Goal: Information Seeking & Learning: Find specific fact

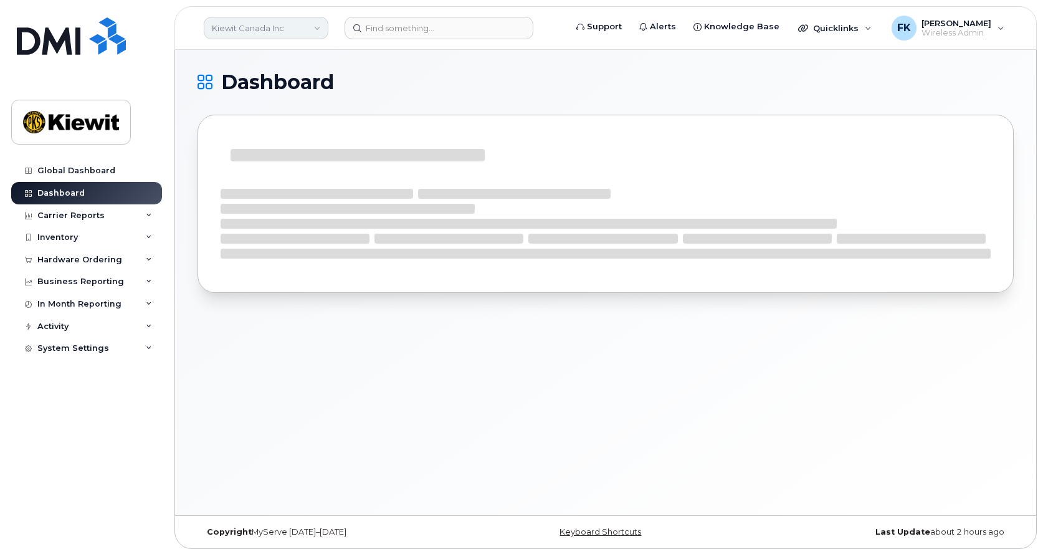
click at [321, 26] on link "Kiewit Canada Inc" at bounding box center [266, 28] width 125 height 22
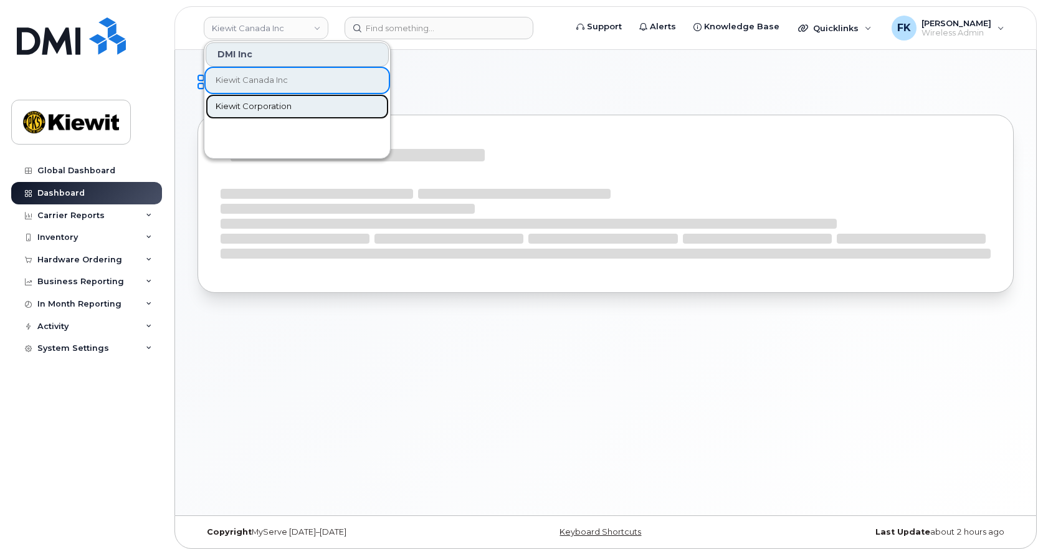
click at [284, 107] on span "Kiewit Corporation" at bounding box center [254, 106] width 76 height 12
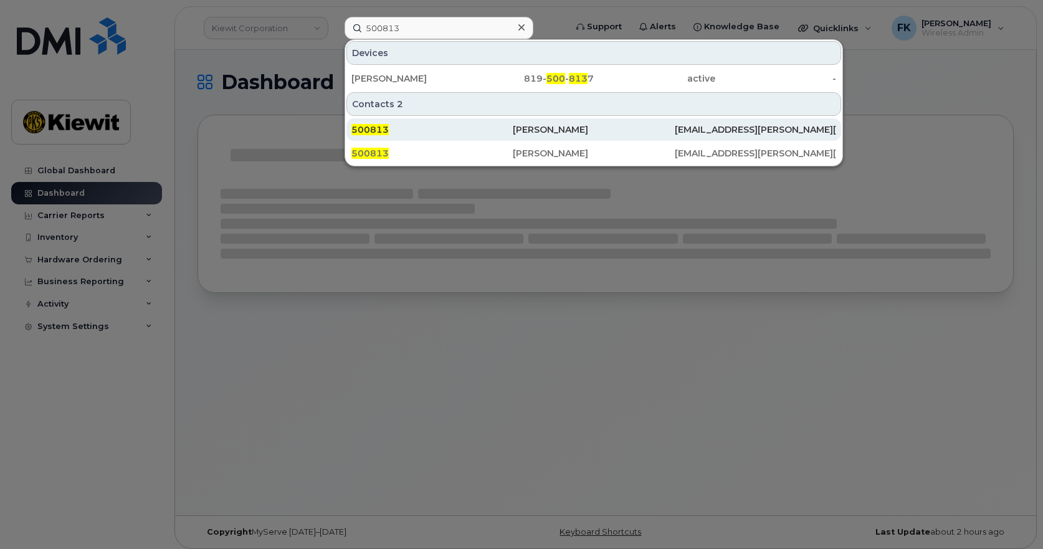
type input "500813"
click at [588, 127] on div "Oludamilola Akano" at bounding box center [593, 129] width 161 height 12
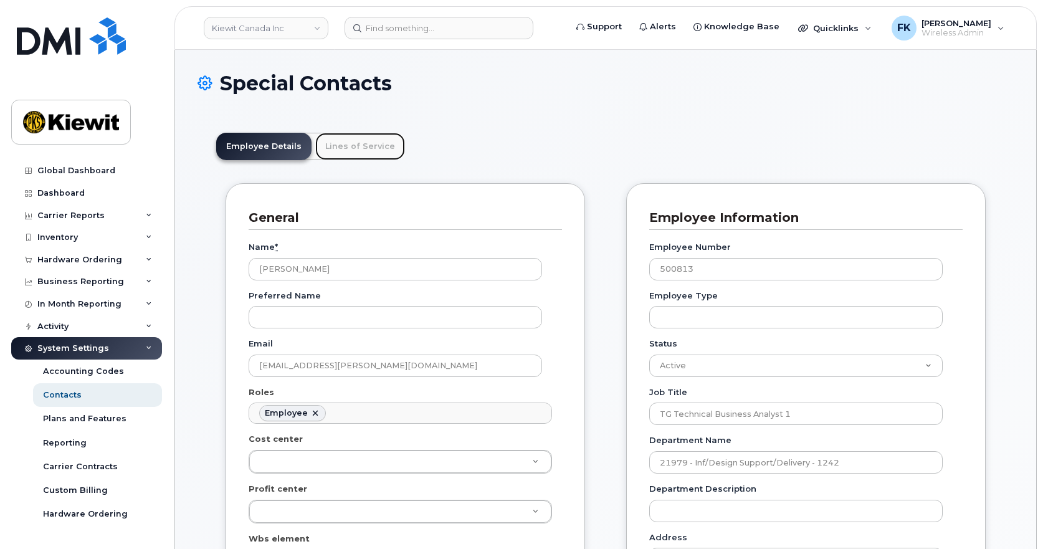
click at [344, 145] on link "Lines of Service" at bounding box center [360, 146] width 90 height 27
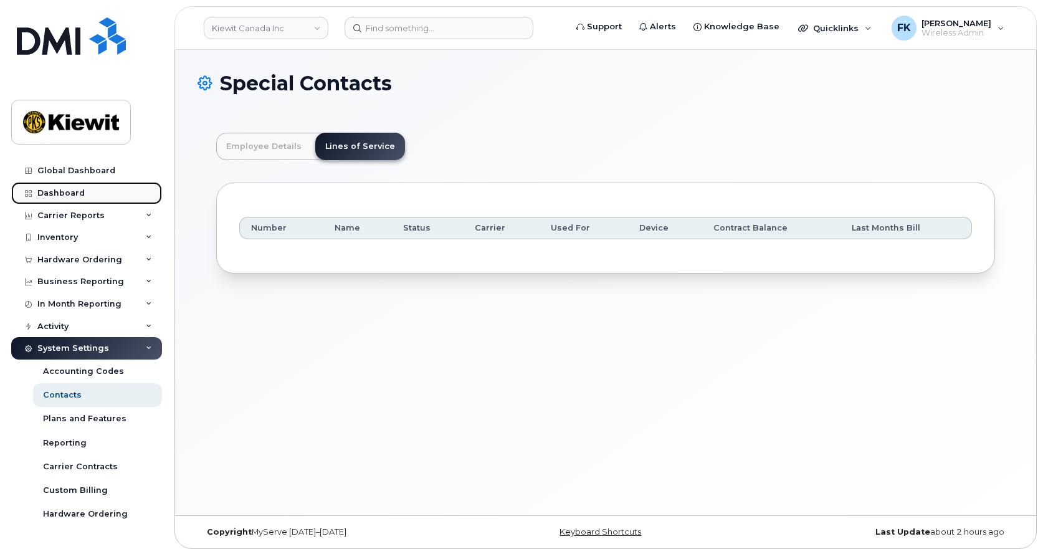
click at [80, 189] on div "Dashboard" at bounding box center [60, 193] width 47 height 10
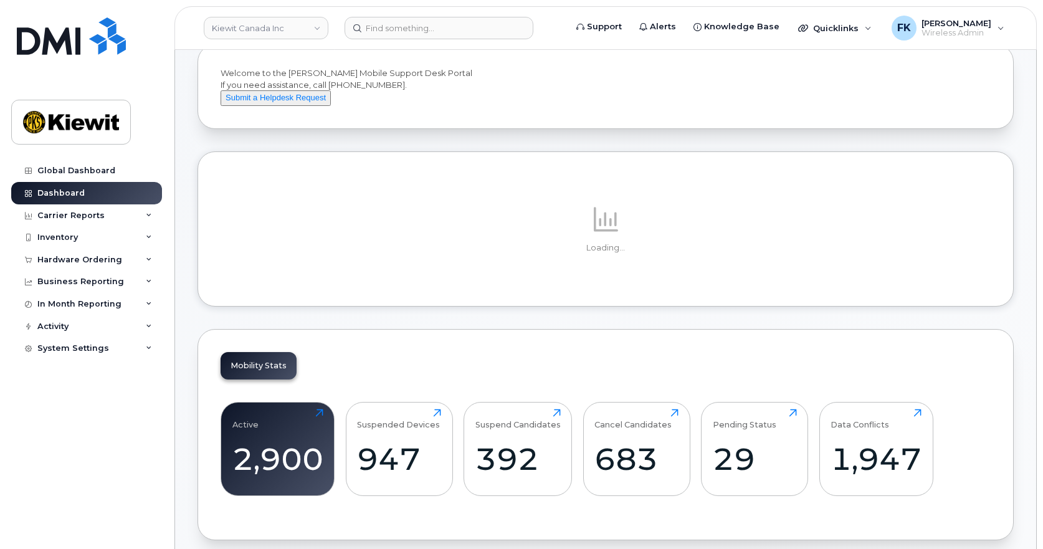
scroll to position [125, 0]
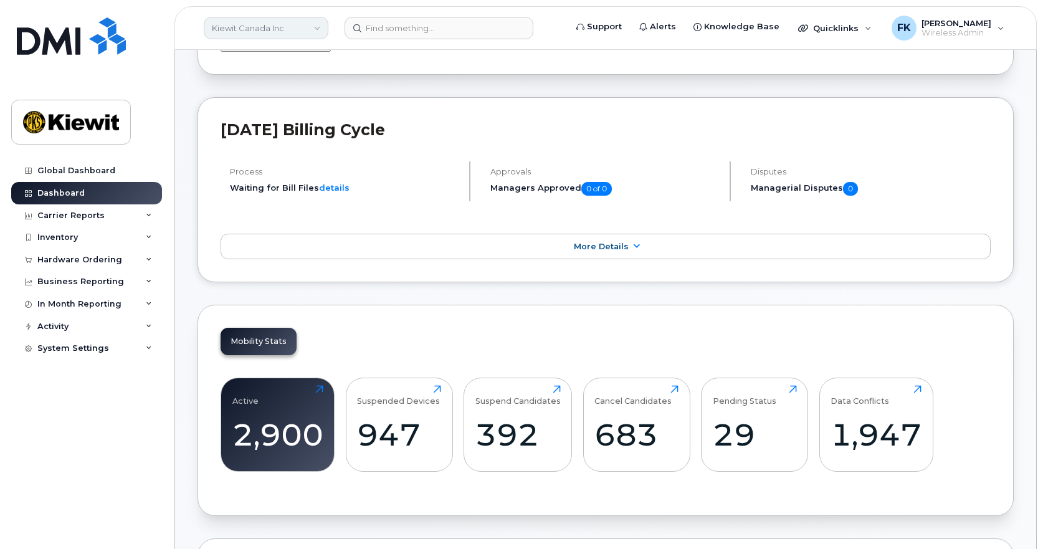
click at [318, 32] on link "Kiewit Canada Inc" at bounding box center [266, 28] width 125 height 22
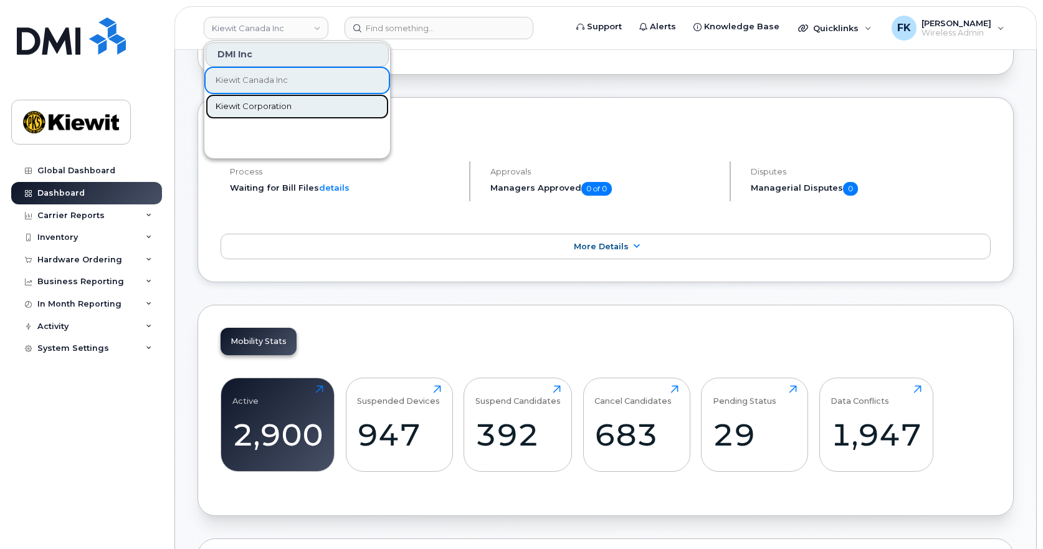
click at [272, 104] on span "Kiewit Corporation" at bounding box center [254, 106] width 76 height 12
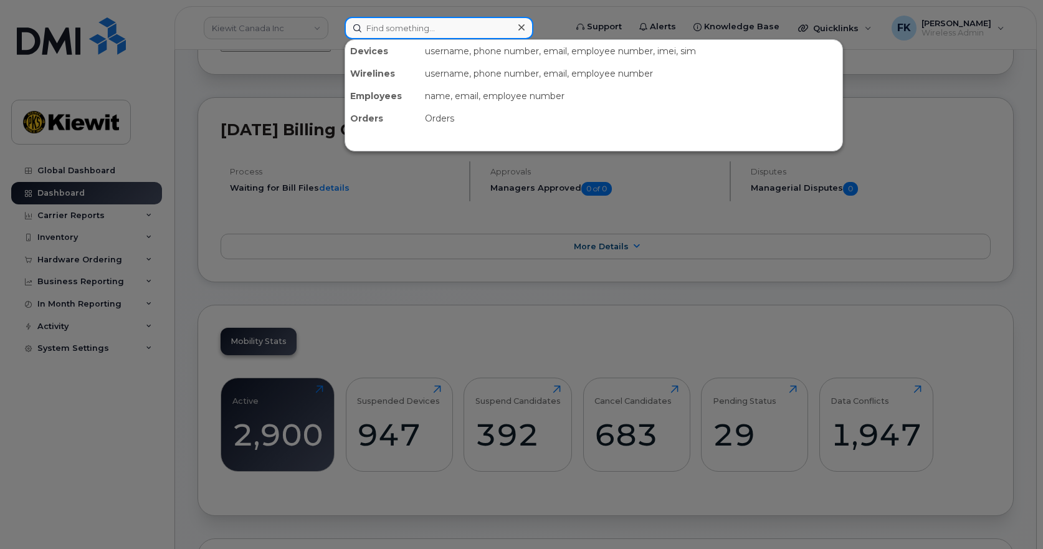
click at [421, 23] on input at bounding box center [439, 28] width 189 height 22
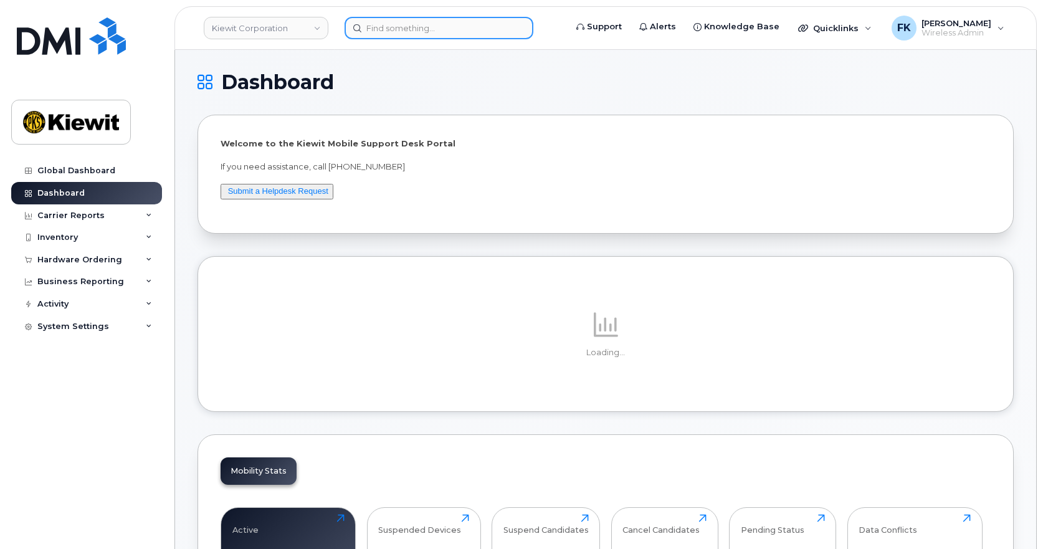
click at [421, 24] on input at bounding box center [439, 28] width 189 height 22
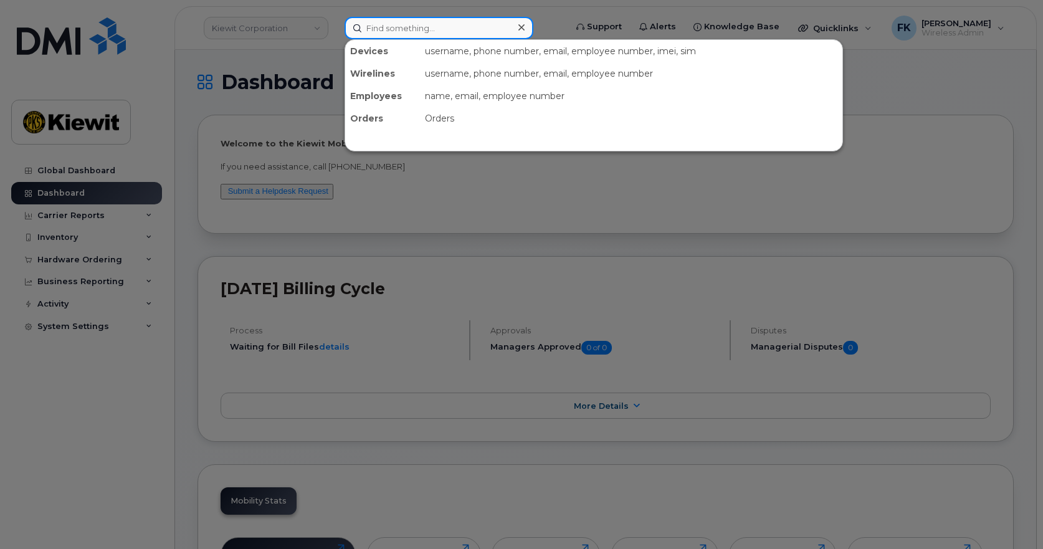
paste input "00500813"
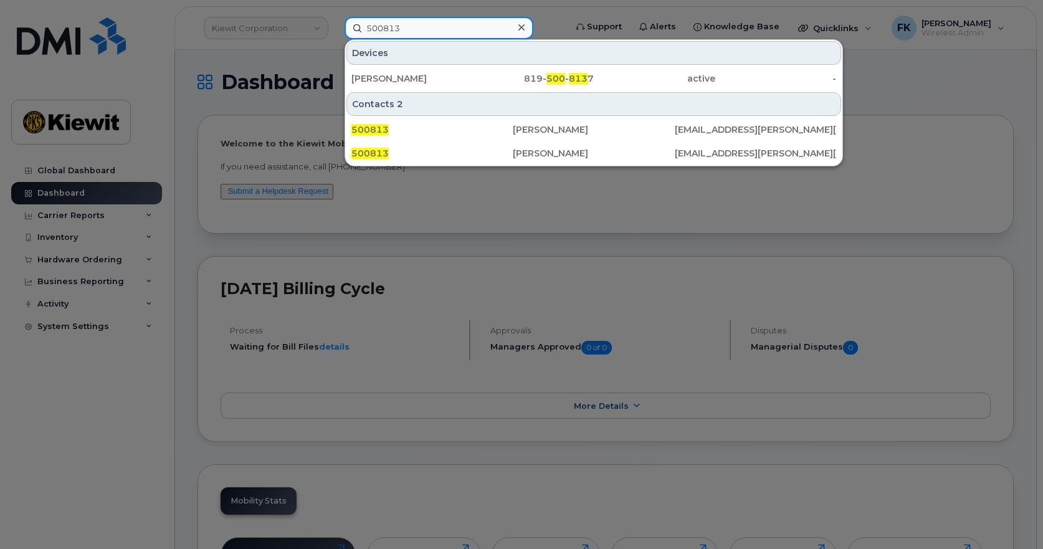
type input "500813"
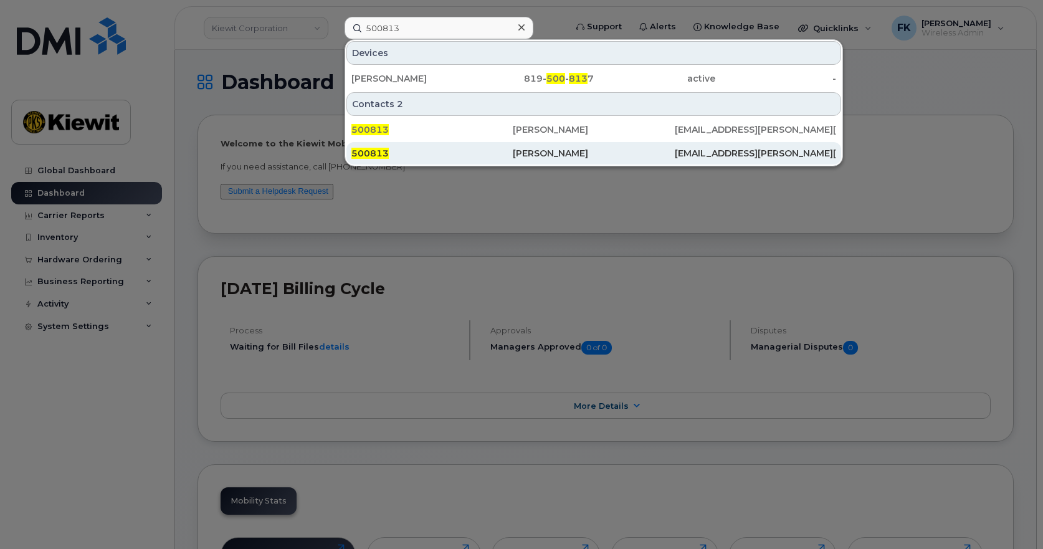
click at [580, 149] on div "[PERSON_NAME]" at bounding box center [593, 153] width 161 height 12
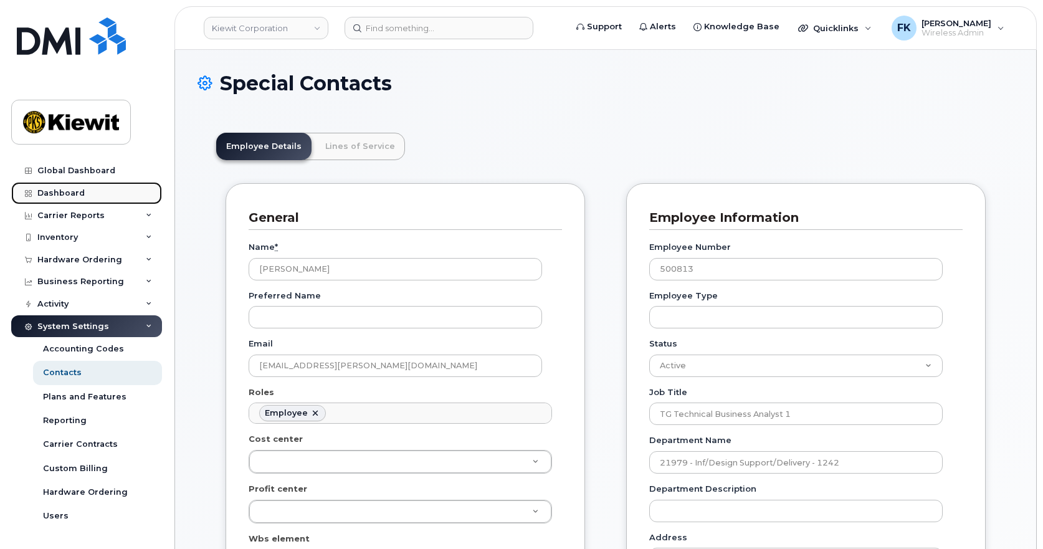
click at [59, 189] on div "Dashboard" at bounding box center [60, 193] width 47 height 10
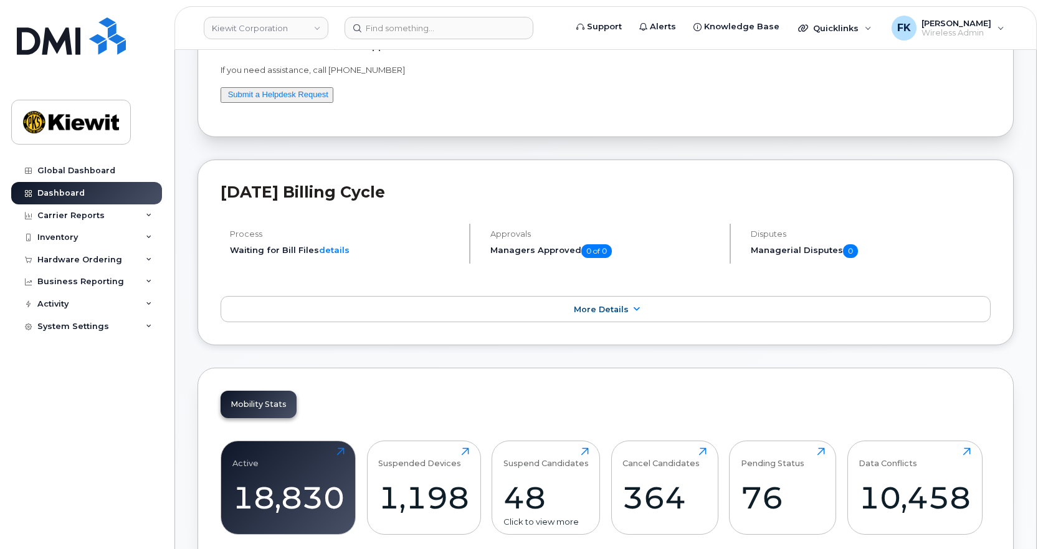
scroll to position [249, 0]
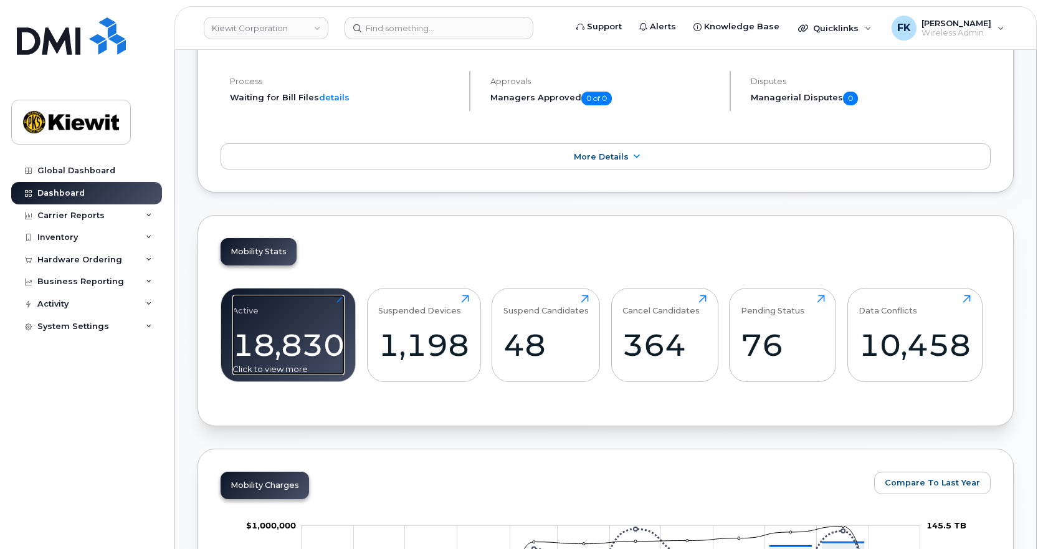
click at [311, 343] on div "18,830" at bounding box center [288, 345] width 112 height 37
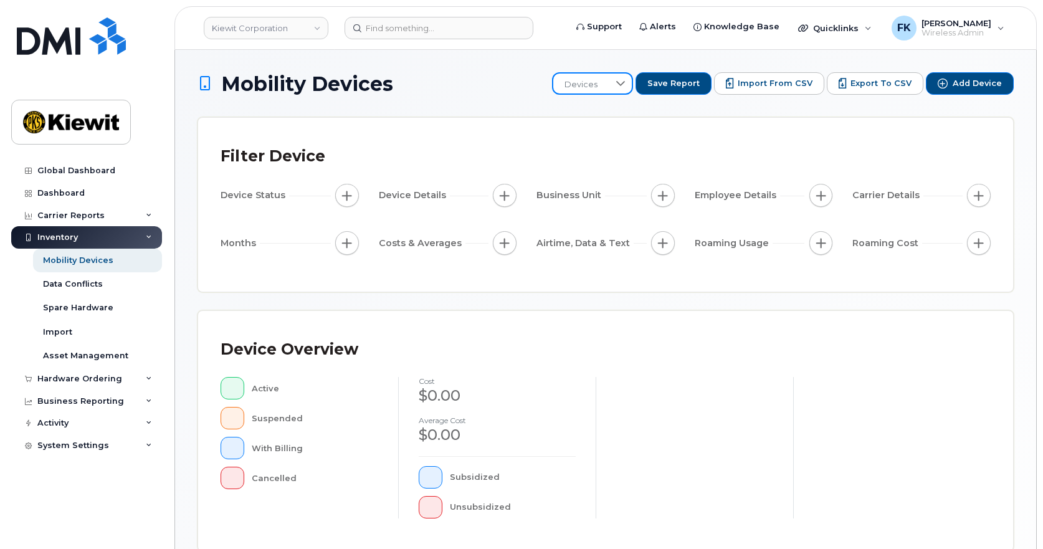
click at [601, 84] on span "Devices" at bounding box center [580, 85] width 55 height 22
click at [428, 140] on div "Filter Device Device Status Device Details Business Unit Employee Details Carri…" at bounding box center [605, 205] width 815 height 174
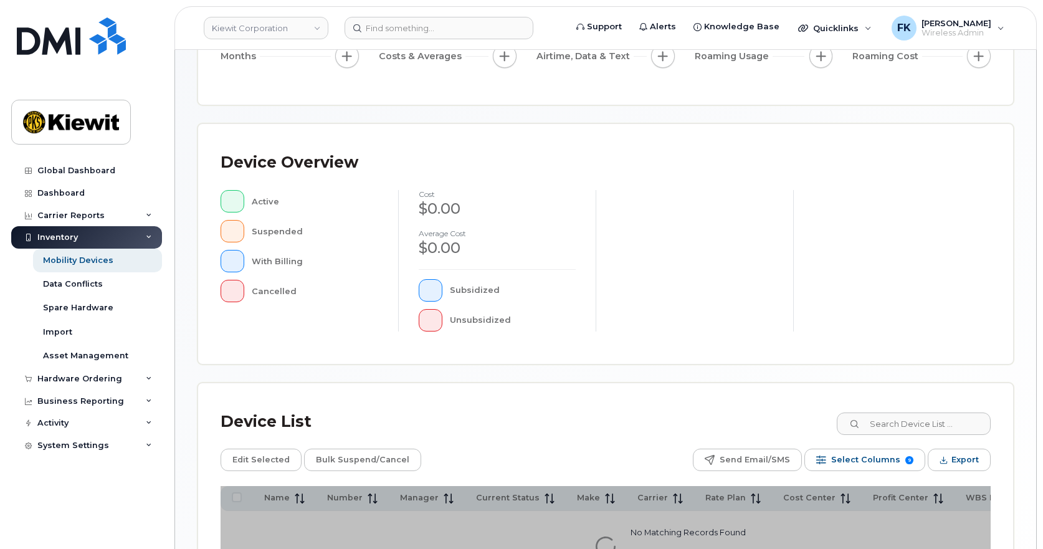
scroll to position [312, 0]
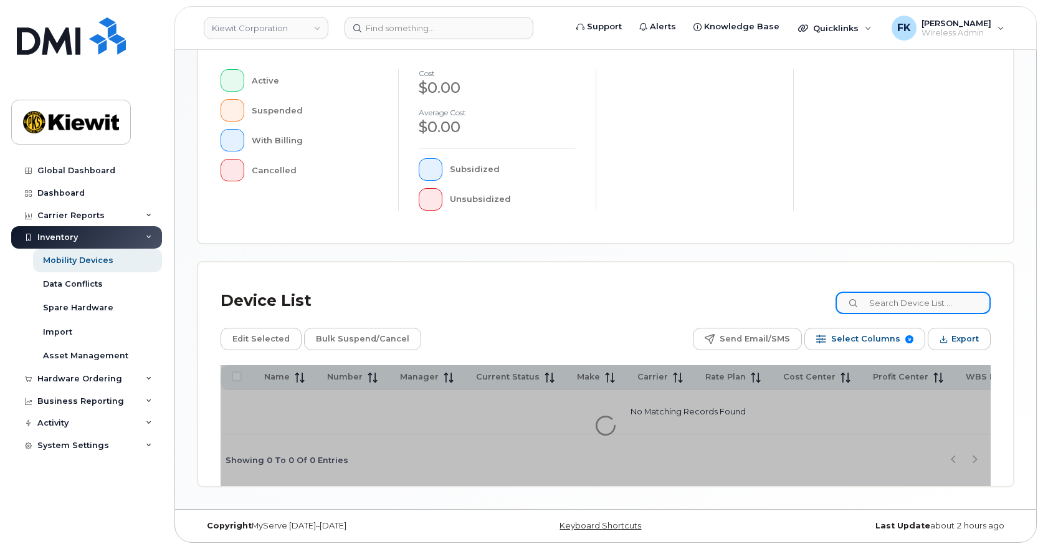
click at [923, 303] on input at bounding box center [913, 303] width 155 height 22
paste input "00500813"
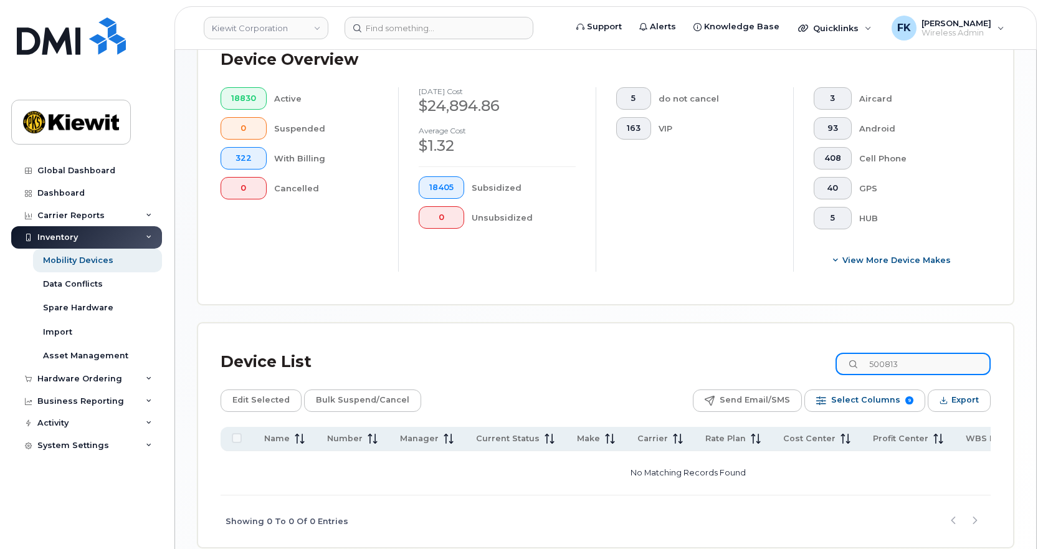
scroll to position [333, 0]
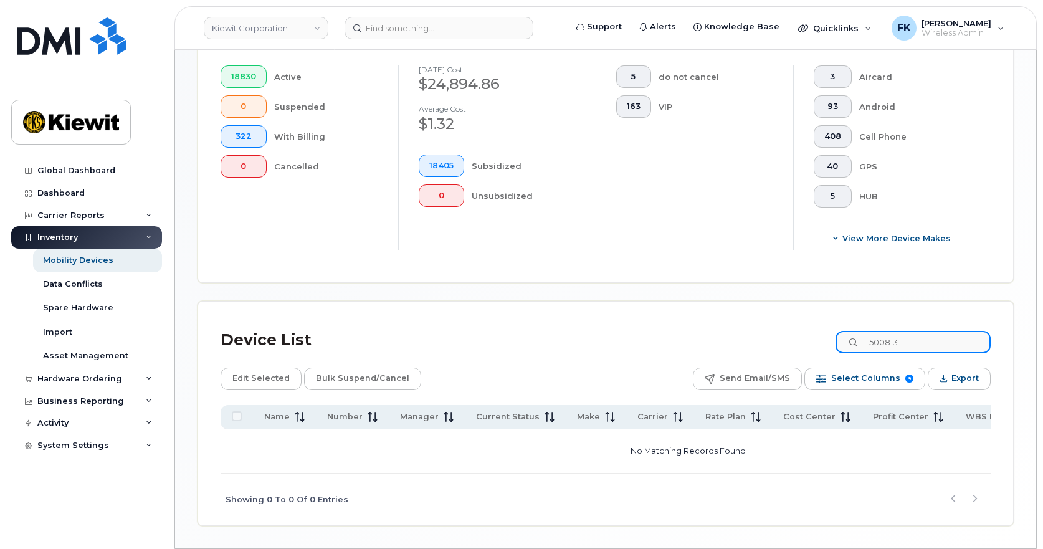
type input "500813"
click at [935, 348] on input "500813" at bounding box center [913, 342] width 155 height 22
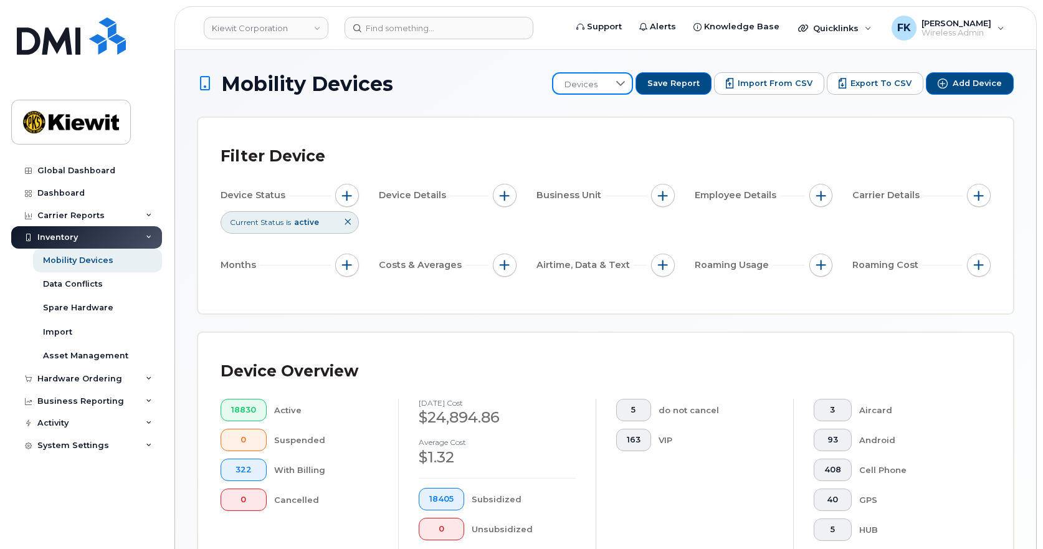
drag, startPoint x: 599, startPoint y: 83, endPoint x: 599, endPoint y: 99, distance: 16.2
click at [599, 99] on div "Mobility Devices Devices Save Report Import from CSV Export to CSV Add Device F…" at bounding box center [606, 465] width 816 height 787
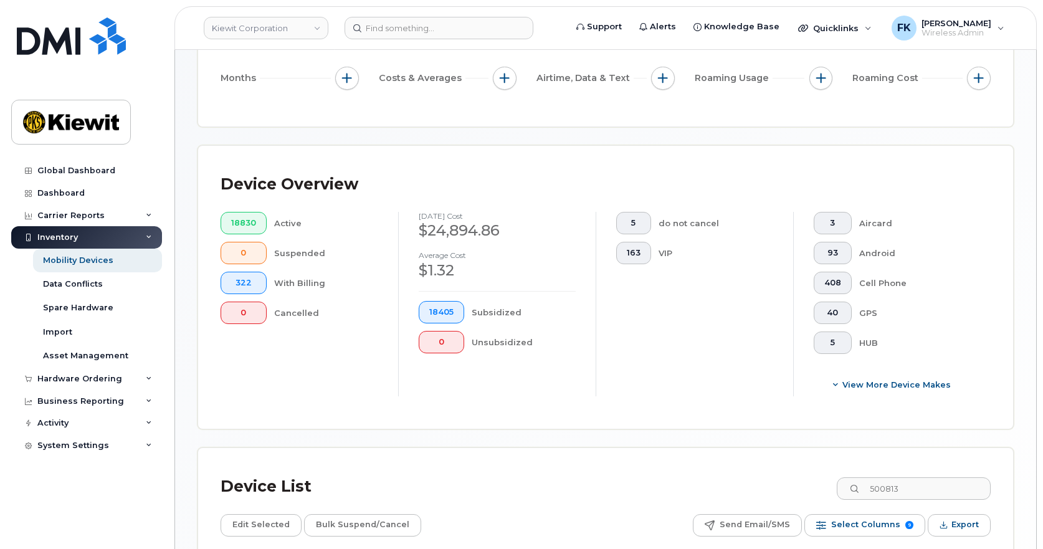
scroll to position [376, 0]
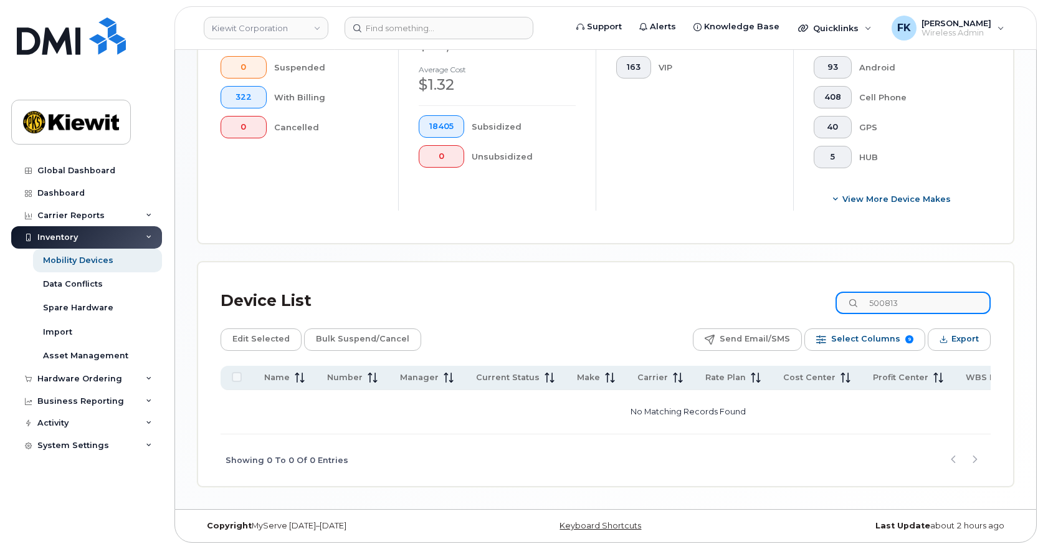
click at [943, 302] on input "500813" at bounding box center [913, 303] width 155 height 22
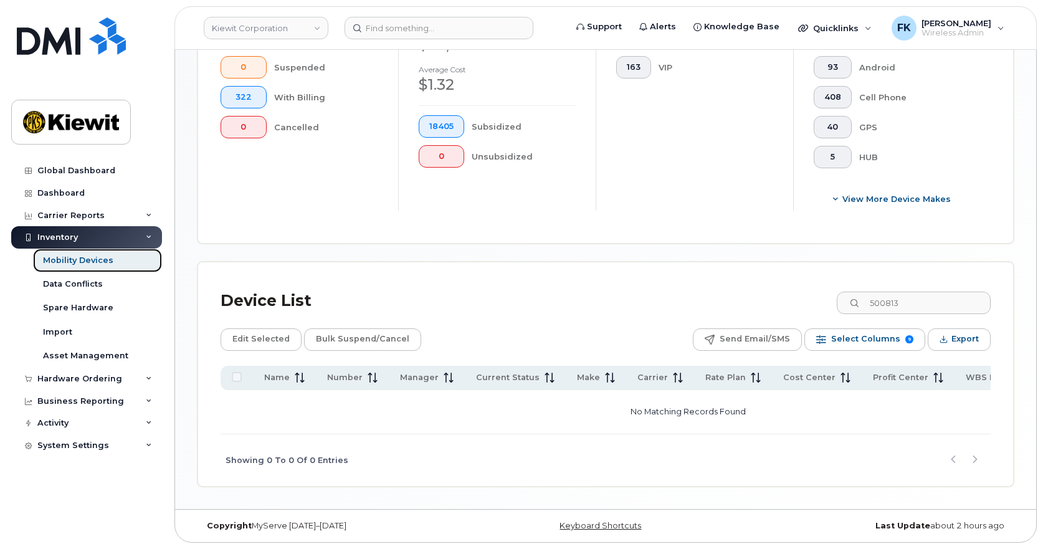
click at [87, 259] on div "Mobility Devices" at bounding box center [78, 260] width 70 height 11
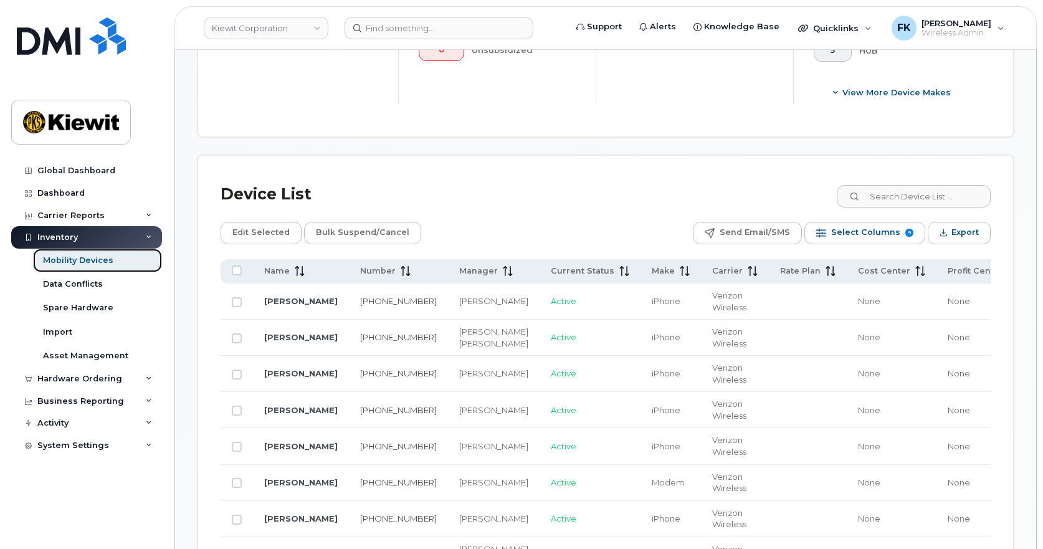
scroll to position [499, 0]
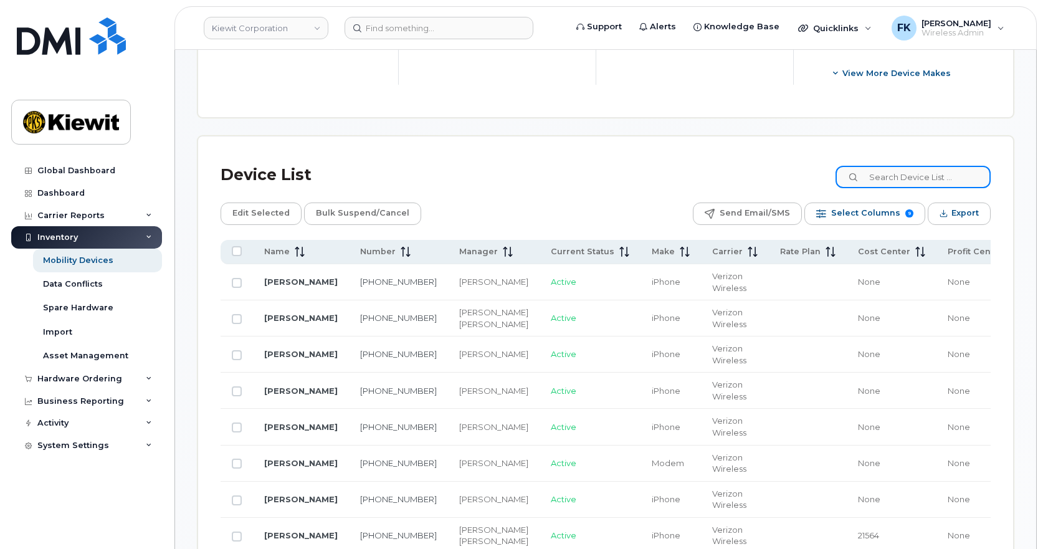
click at [928, 178] on input at bounding box center [913, 177] width 155 height 22
paste input "00500813"
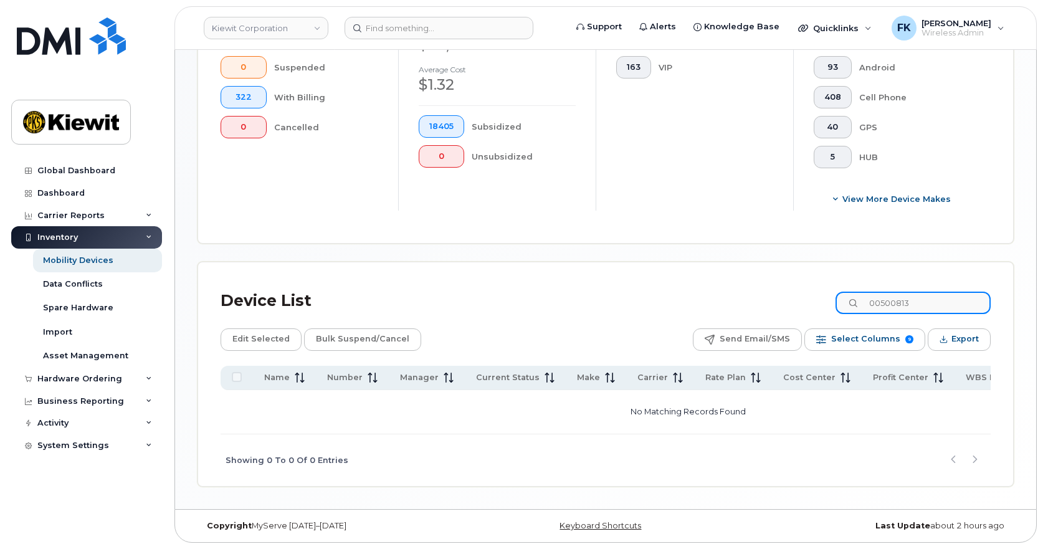
scroll to position [376, 0]
type input "3"
type input "k"
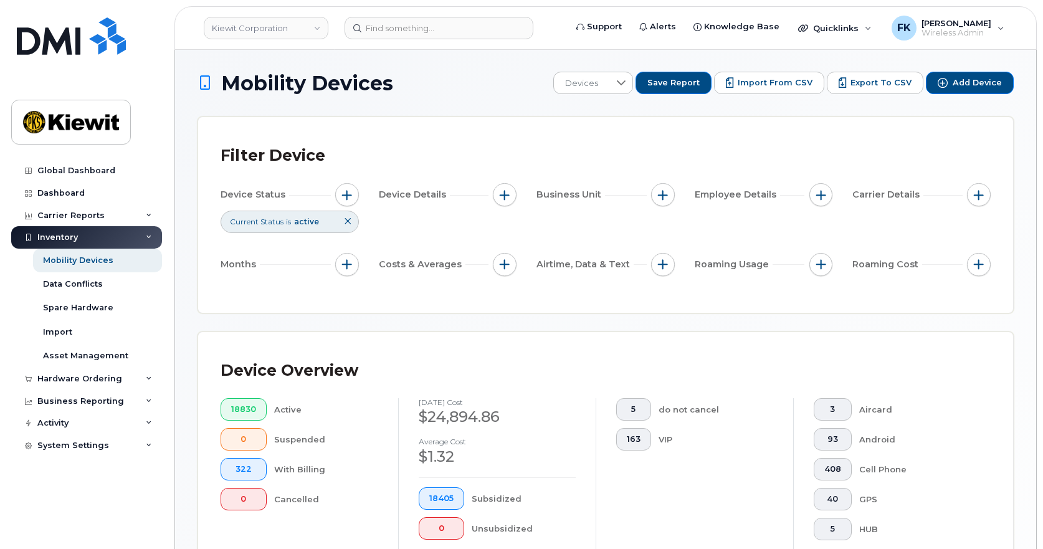
scroll to position [0, 0]
type input "489643"
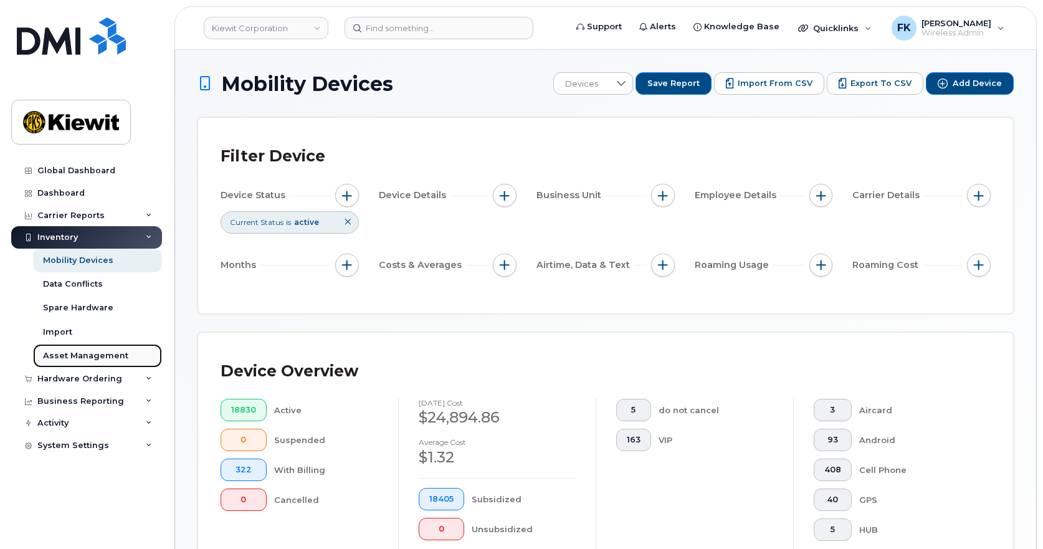
click at [107, 353] on div "Asset Management" at bounding box center [85, 355] width 85 height 11
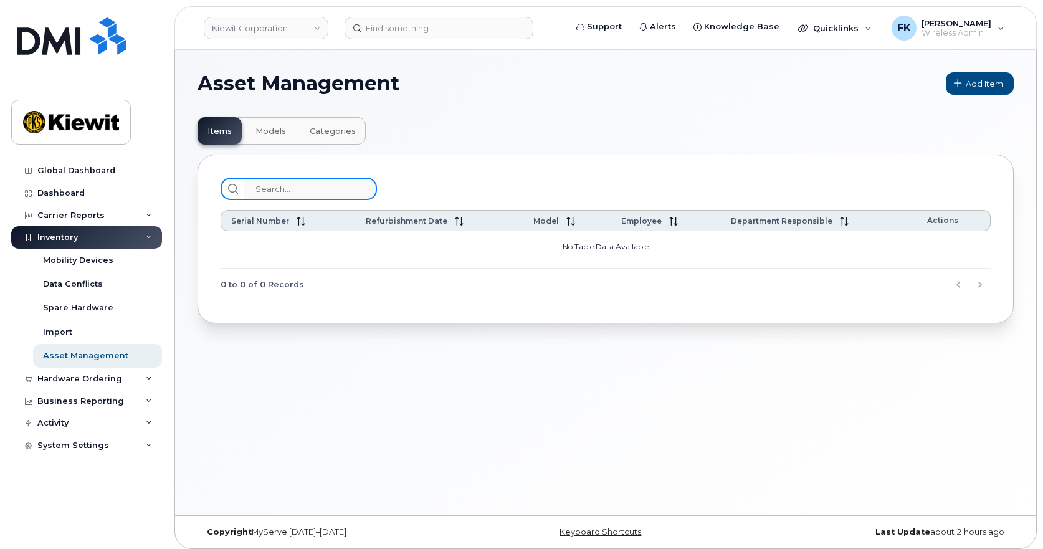
click at [322, 188] on input "search" at bounding box center [310, 189] width 133 height 22
paste input "00500813"
drag, startPoint x: 268, startPoint y: 189, endPoint x: 238, endPoint y: 194, distance: 30.4
click at [238, 194] on div "00500813" at bounding box center [299, 189] width 156 height 22
type input "500813"
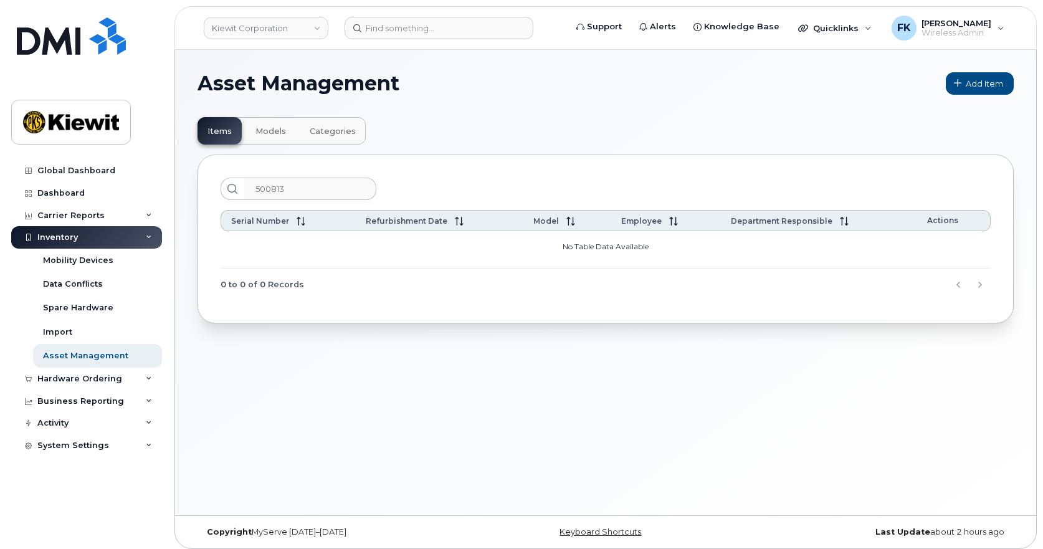
click at [274, 130] on span "Models" at bounding box center [270, 131] width 31 height 10
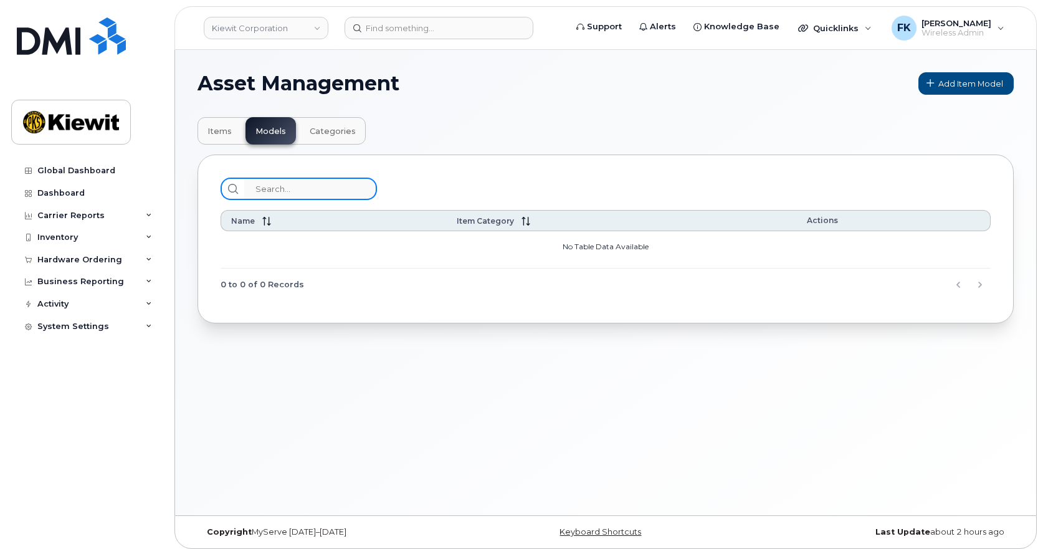
click at [306, 191] on input "search" at bounding box center [310, 189] width 133 height 22
paste input "00500813"
type input "00500813"
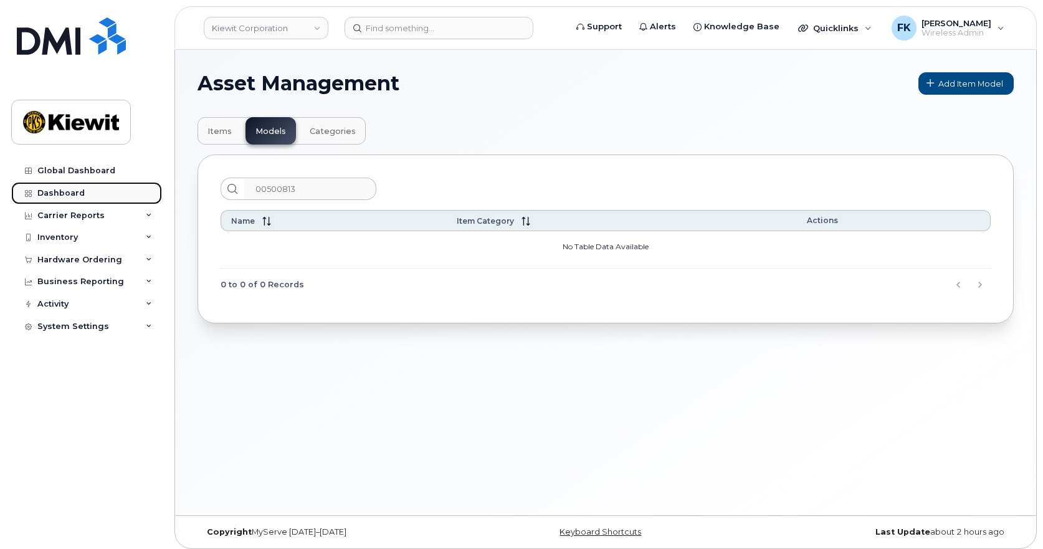
click at [93, 191] on link "Dashboard" at bounding box center [86, 193] width 151 height 22
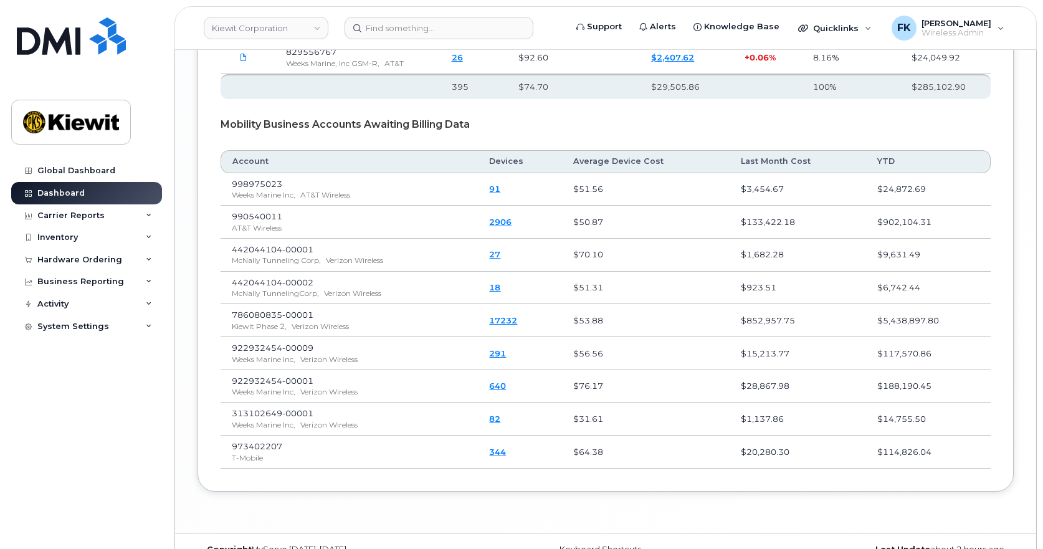
scroll to position [2304, 0]
click at [408, 24] on input at bounding box center [439, 28] width 189 height 22
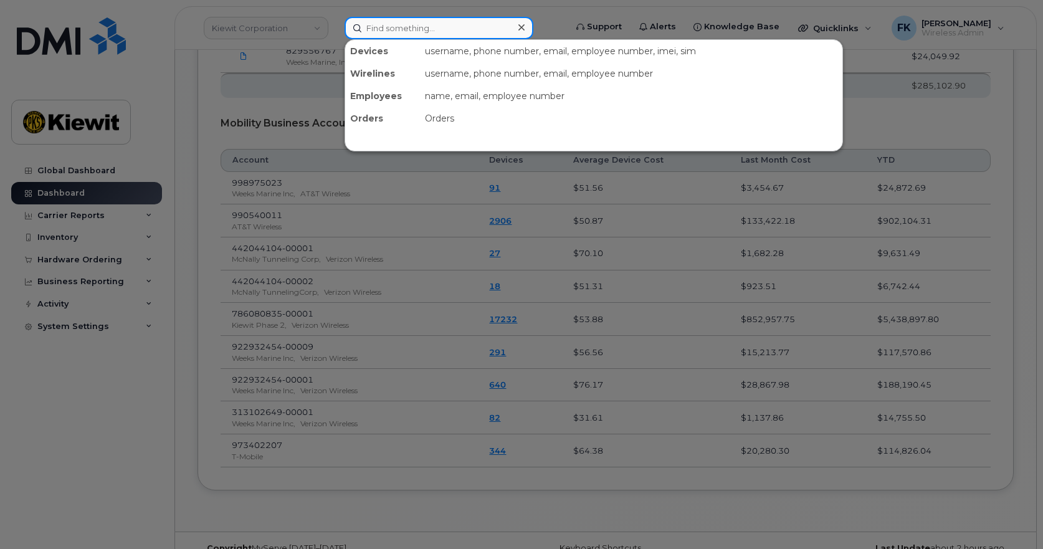
paste input "00500813"
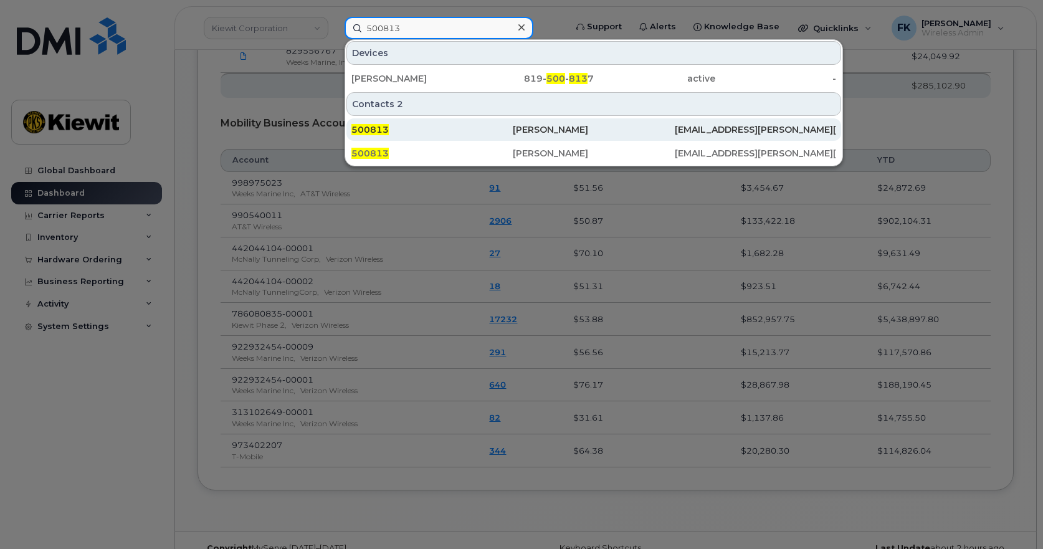
type input "500813"
click at [694, 122] on div "[EMAIL_ADDRESS][PERSON_NAME][DOMAIN_NAME]" at bounding box center [755, 129] width 161 height 22
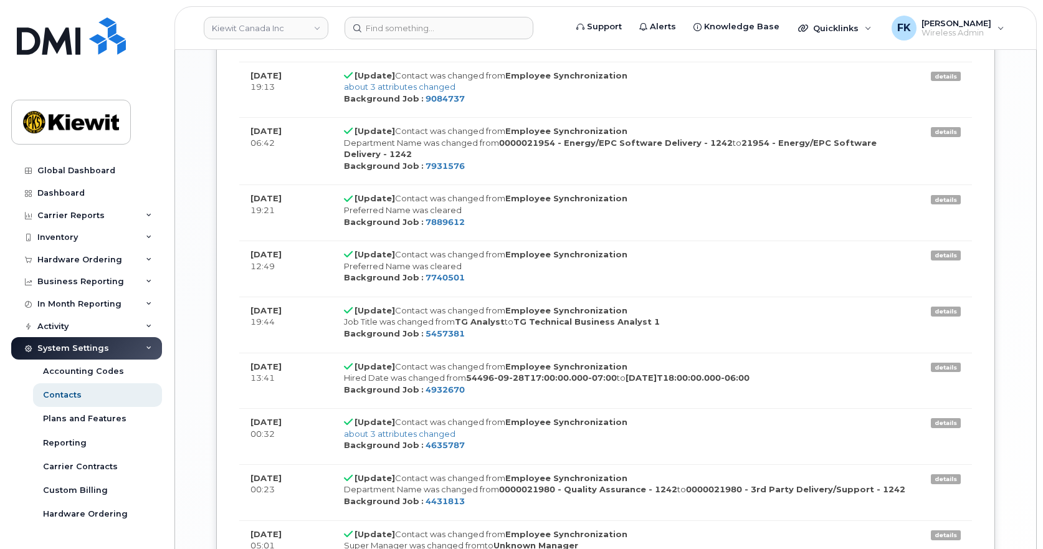
scroll to position [1371, 0]
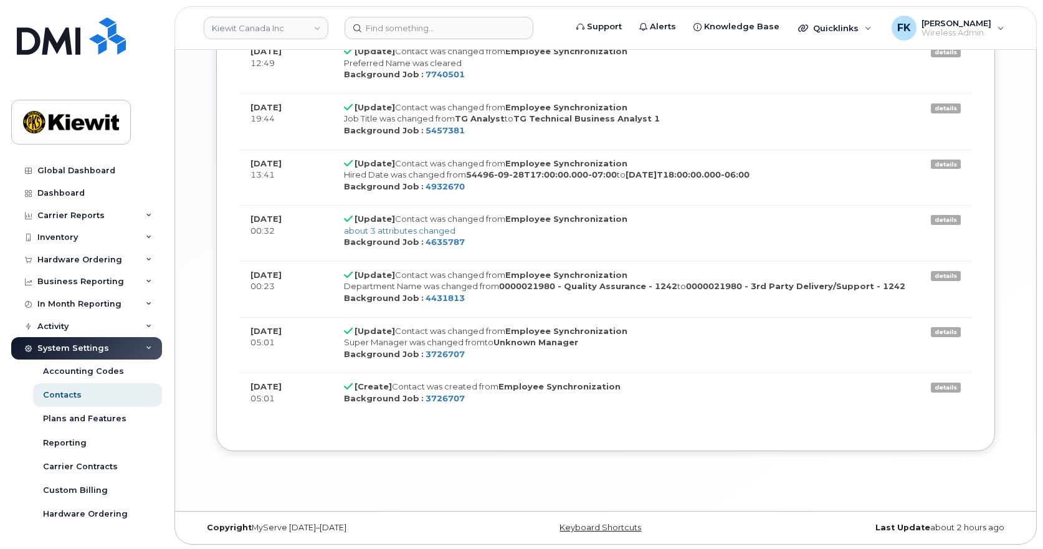
click at [583, 384] on strong "Employee Synchronization" at bounding box center [560, 386] width 122 height 10
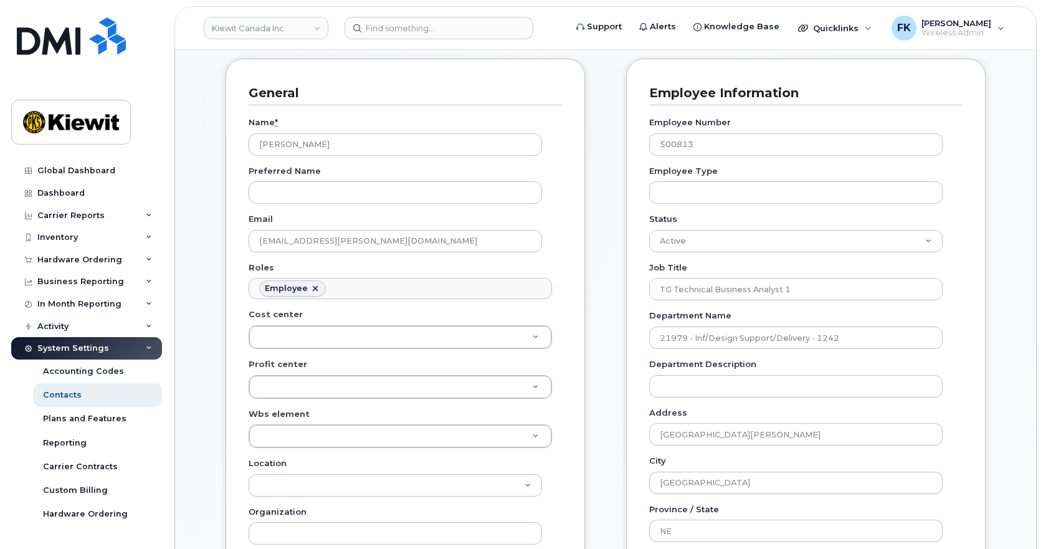
scroll to position [0, 0]
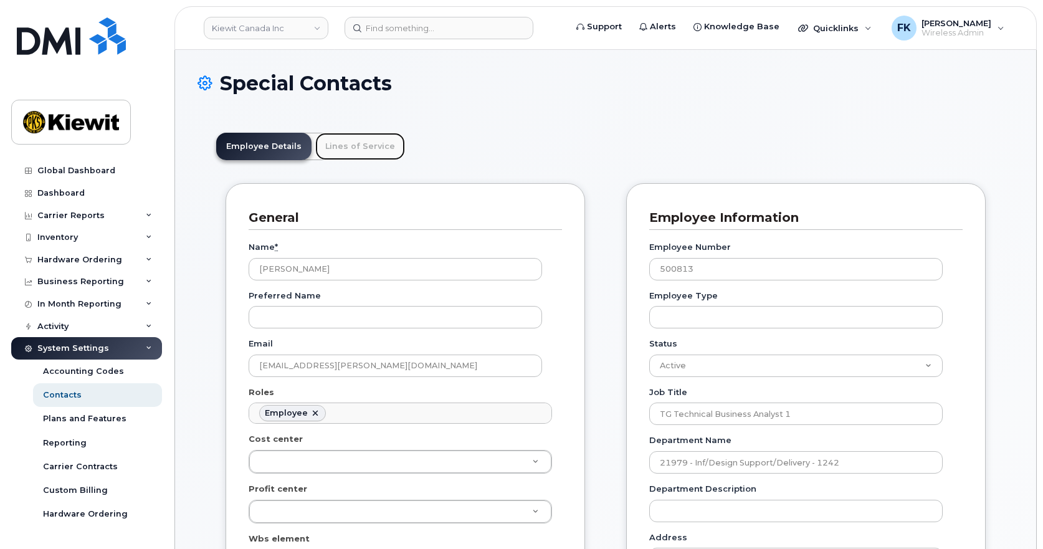
click at [368, 141] on link "Lines of Service" at bounding box center [360, 146] width 90 height 27
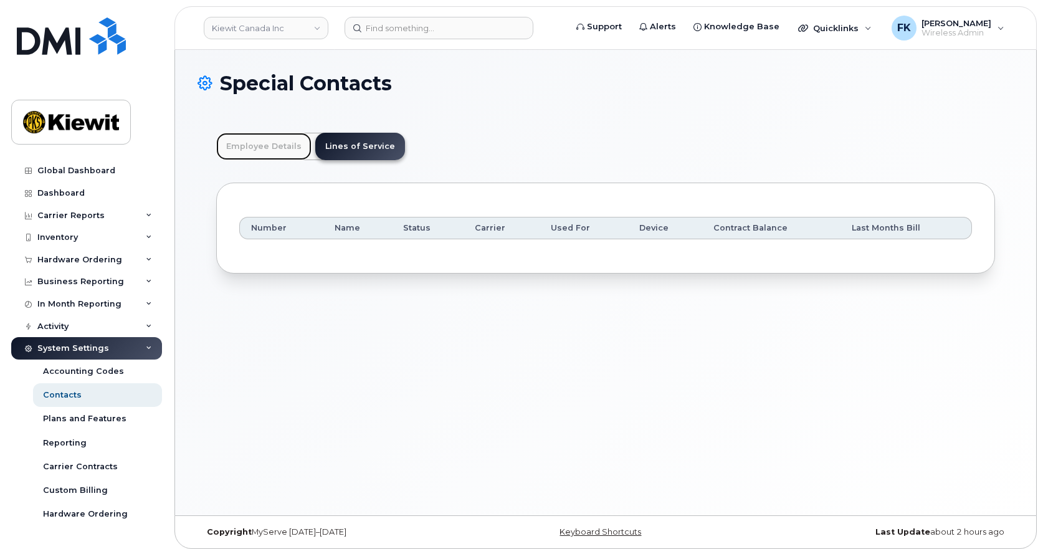
click at [272, 148] on link "Employee Details" at bounding box center [263, 146] width 95 height 27
